Goal: Information Seeking & Learning: Find specific fact

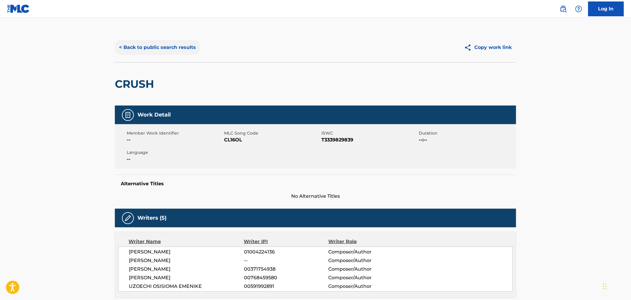
click at [143, 50] on button "< Back to public search results" at bounding box center [157, 47] width 85 height 15
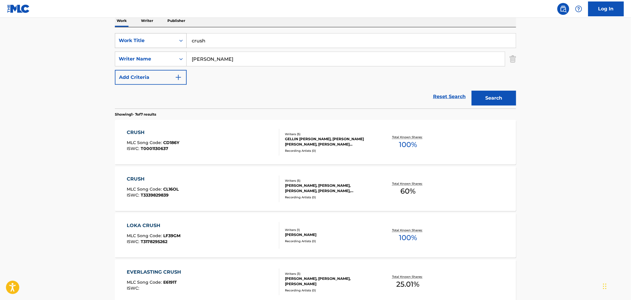
drag, startPoint x: 229, startPoint y: 39, endPoint x: 154, endPoint y: 37, distance: 75.2
click at [154, 37] on div "SearchWithCriteria19375a58-db78-4793-8a38-718bdc90f21e Work Title crush" at bounding box center [315, 40] width 401 height 15
type input "i'll take care of you"
type input "okonma"
click at [472, 91] on button "Search" at bounding box center [494, 98] width 45 height 15
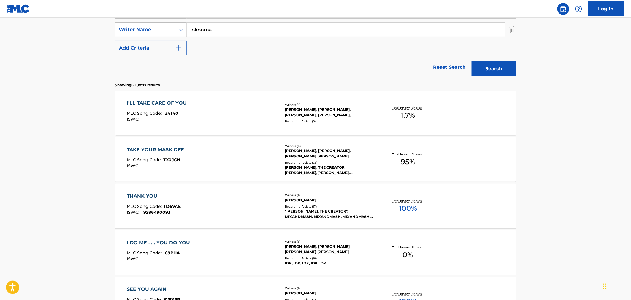
scroll to position [132, 0]
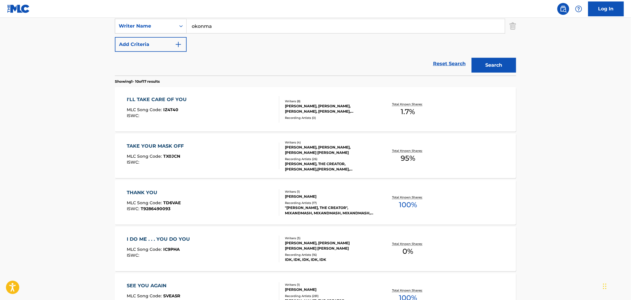
click at [299, 108] on div "[PERSON_NAME], [PERSON_NAME], [PERSON_NAME], [PERSON_NAME], [PERSON_NAME] [PERS…" at bounding box center [330, 109] width 90 height 11
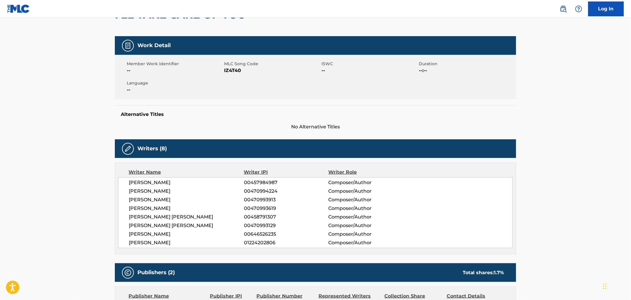
scroll to position [4, 0]
